Goal: Transaction & Acquisition: Purchase product/service

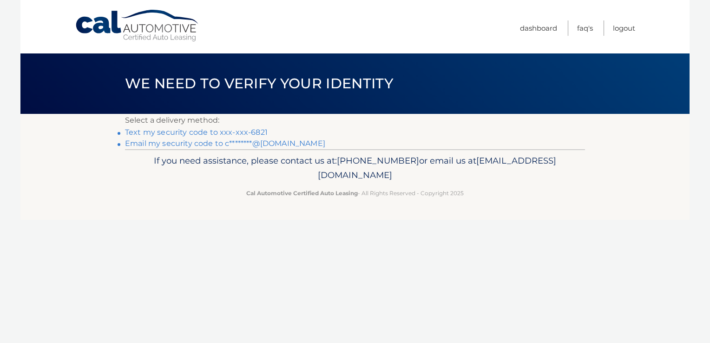
click at [212, 131] on link "Text my security code to xxx-xxx-6821" at bounding box center [196, 132] width 143 height 9
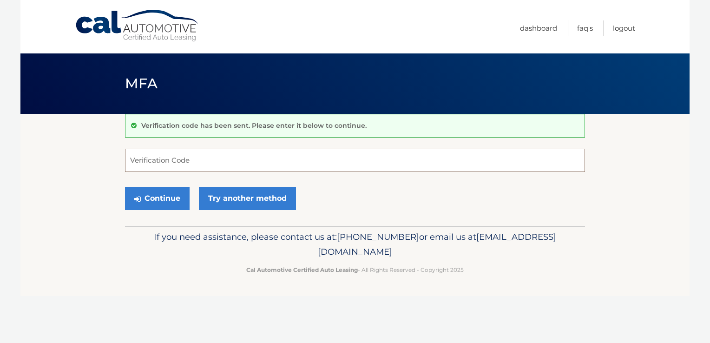
click at [154, 159] on input "Verification Code" at bounding box center [355, 160] width 460 height 23
type input "675865"
click at [152, 200] on button "Continue" at bounding box center [157, 198] width 65 height 23
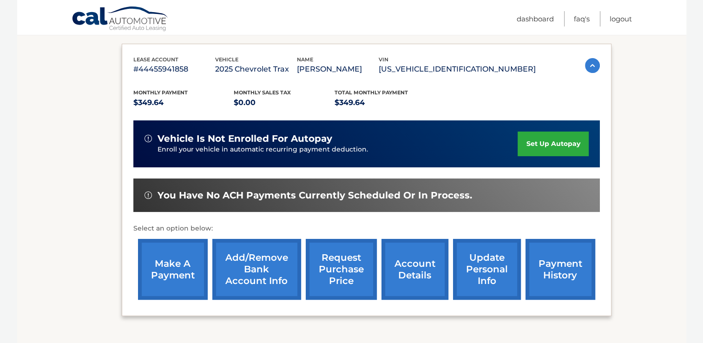
scroll to position [198, 0]
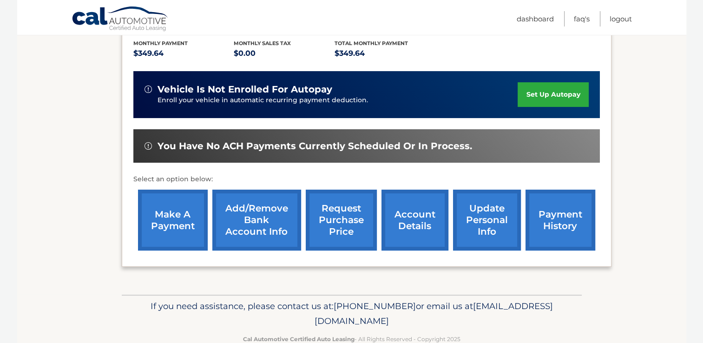
click at [169, 216] on link "make a payment" at bounding box center [173, 220] width 70 height 61
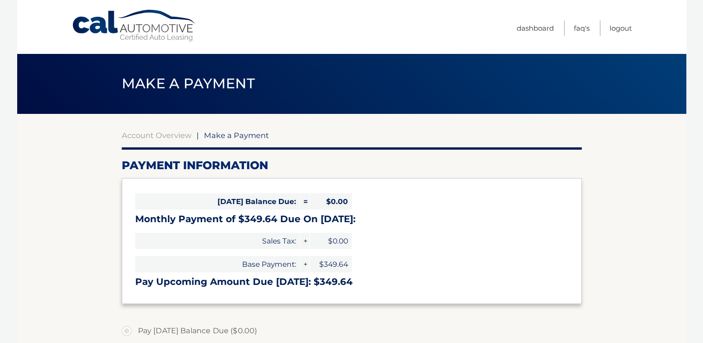
click at [499, 245] on div "Today's Balance Due: = $0.00 Monthly Payment of $349.64 Due On Sep 11: Sales Ta…" at bounding box center [352, 241] width 460 height 126
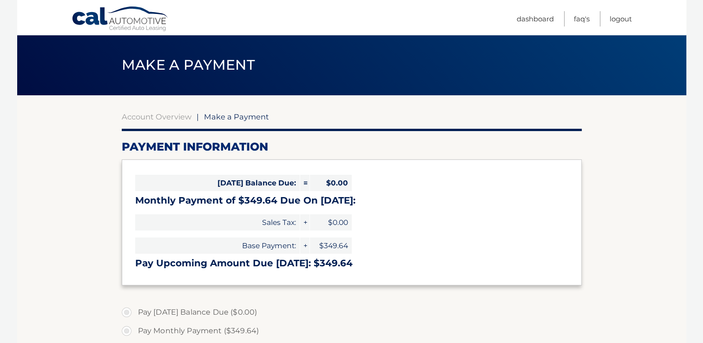
scroll to position [74, 0]
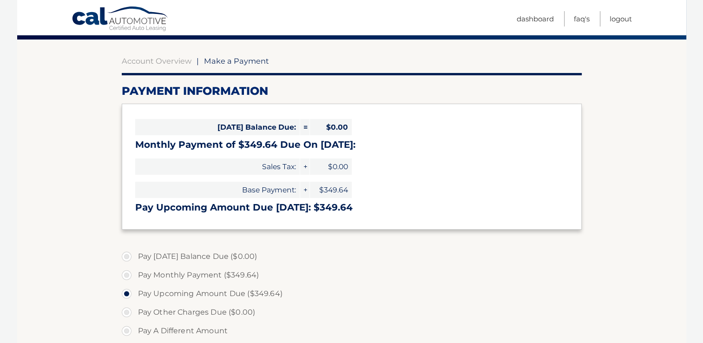
click at [127, 274] on label "Pay Monthly Payment ($349.64)" at bounding box center [352, 275] width 460 height 19
click at [127, 274] on input "Pay Monthly Payment ($349.64)" at bounding box center [130, 273] width 9 height 15
radio input "true"
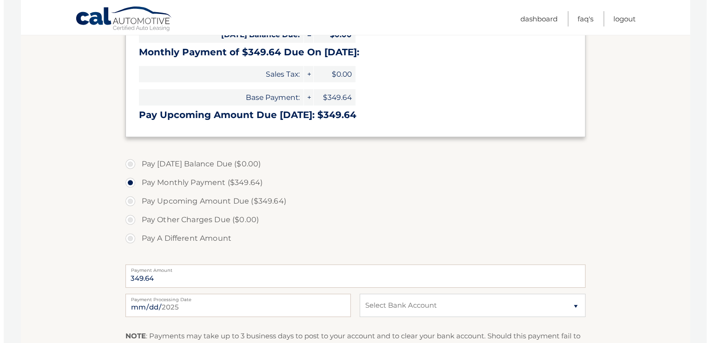
scroll to position [247, 0]
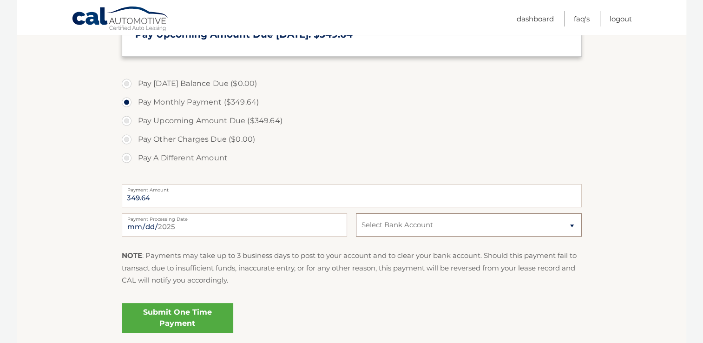
click at [571, 225] on select "Select Bank Account Checking FOURLEAF FEDERAL CREDIT UNION *****6733 Checking F…" at bounding box center [468, 224] width 225 height 23
click at [144, 225] on input "2025-09-03" at bounding box center [234, 224] width 225 height 23
type input "2025-09-05"
click at [569, 225] on select "Select Bank Account Checking FOURLEAF FEDERAL CREDIT UNION *****6733 Checking F…" at bounding box center [468, 224] width 225 height 23
select select "MGQwYzRiNDAtODhhYy00N2Y4LWE2ZmYtNGEzNDU4YTVhMWVm"
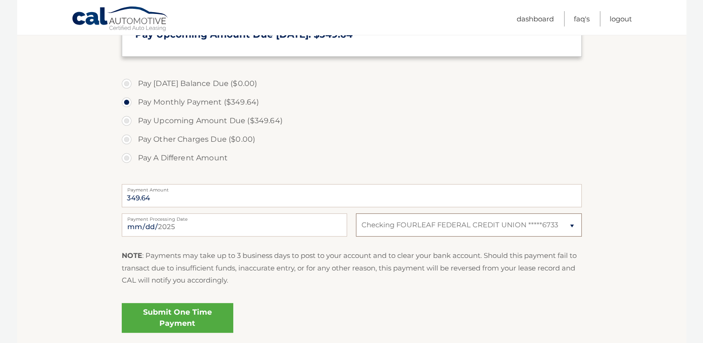
click at [356, 213] on select "Select Bank Account Checking FOURLEAF FEDERAL CREDIT UNION *****6733 Checking F…" at bounding box center [468, 224] width 225 height 23
click at [204, 311] on link "Submit One Time Payment" at bounding box center [178, 318] width 112 height 30
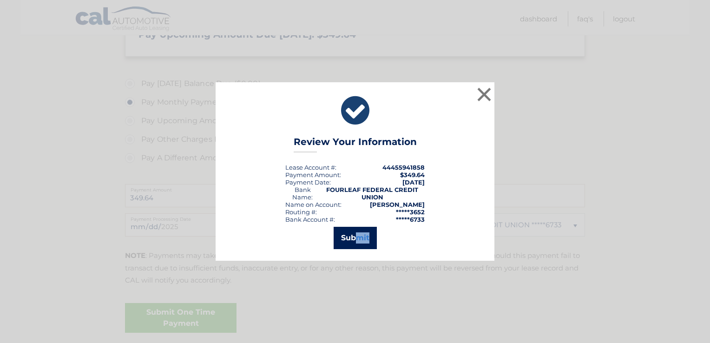
drag, startPoint x: 204, startPoint y: 311, endPoint x: 359, endPoint y: 236, distance: 173.2
click at [359, 236] on div "× Review Your Information Lease Account #: 44455941858 Payment Amount: $349.64 …" at bounding box center [355, 171] width 710 height 343
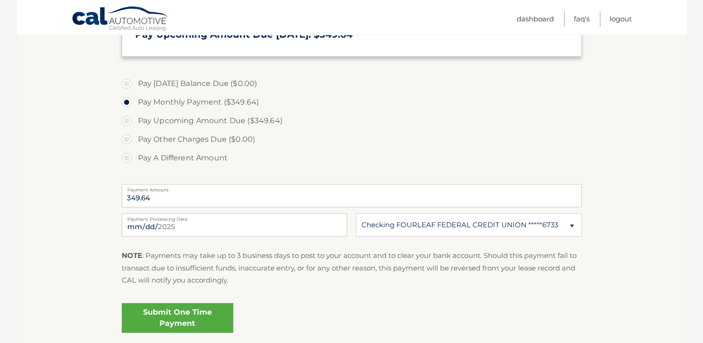
click at [169, 311] on link "Submit One Time Payment" at bounding box center [178, 318] width 112 height 30
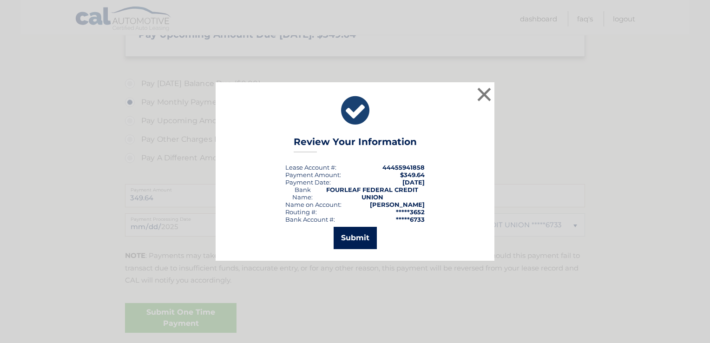
click at [352, 240] on button "Submit" at bounding box center [355, 238] width 43 height 22
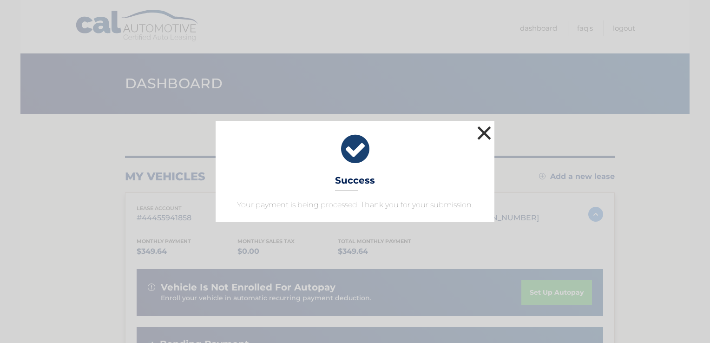
click at [485, 130] on button "×" at bounding box center [484, 133] width 19 height 19
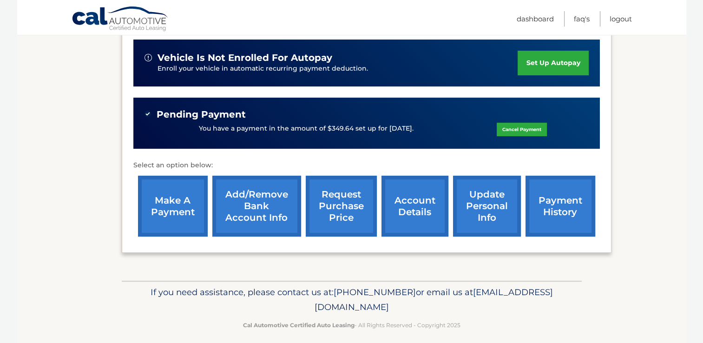
scroll to position [236, 0]
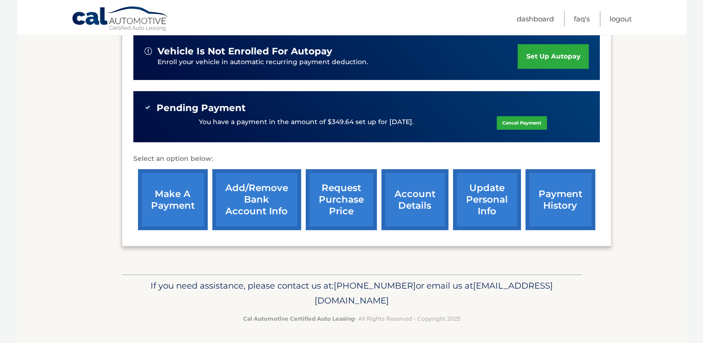
click at [575, 202] on link "payment history" at bounding box center [561, 199] width 70 height 61
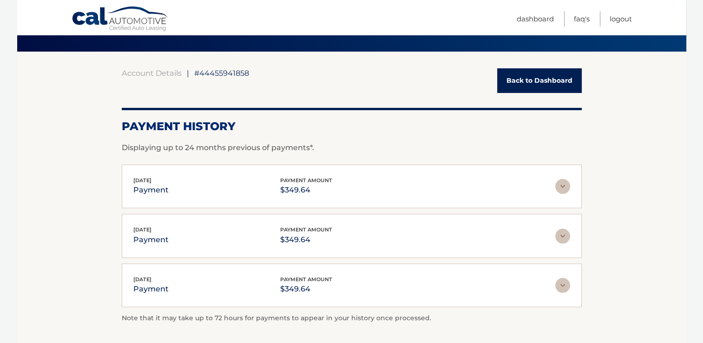
scroll to position [93, 0]
